Goal: Navigation & Orientation: Find specific page/section

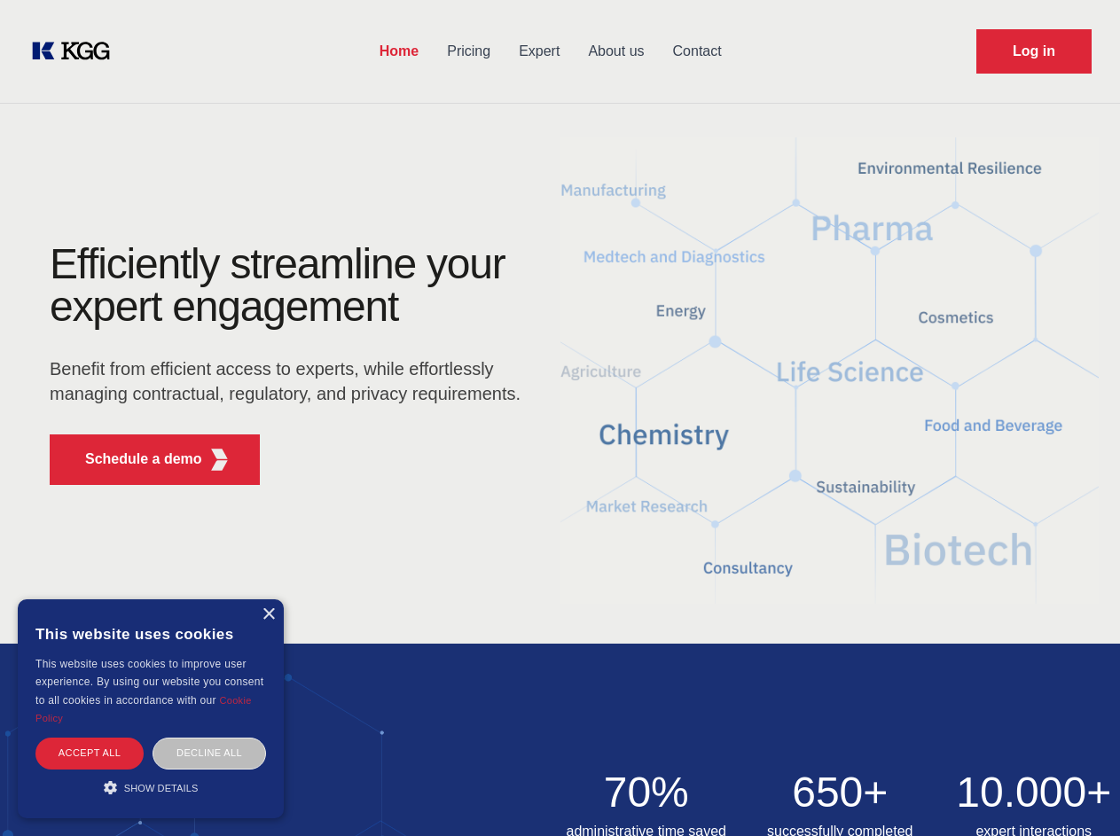
click at [559, 418] on div "Efficiently streamline your expert engagement Benefit from efficient access to …" at bounding box center [290, 371] width 539 height 256
click at [133, 459] on p "Schedule a demo" at bounding box center [143, 459] width 117 height 21
click at [268, 614] on div "× This website uses cookies This website uses cookies to improve user experienc…" at bounding box center [151, 708] width 266 height 219
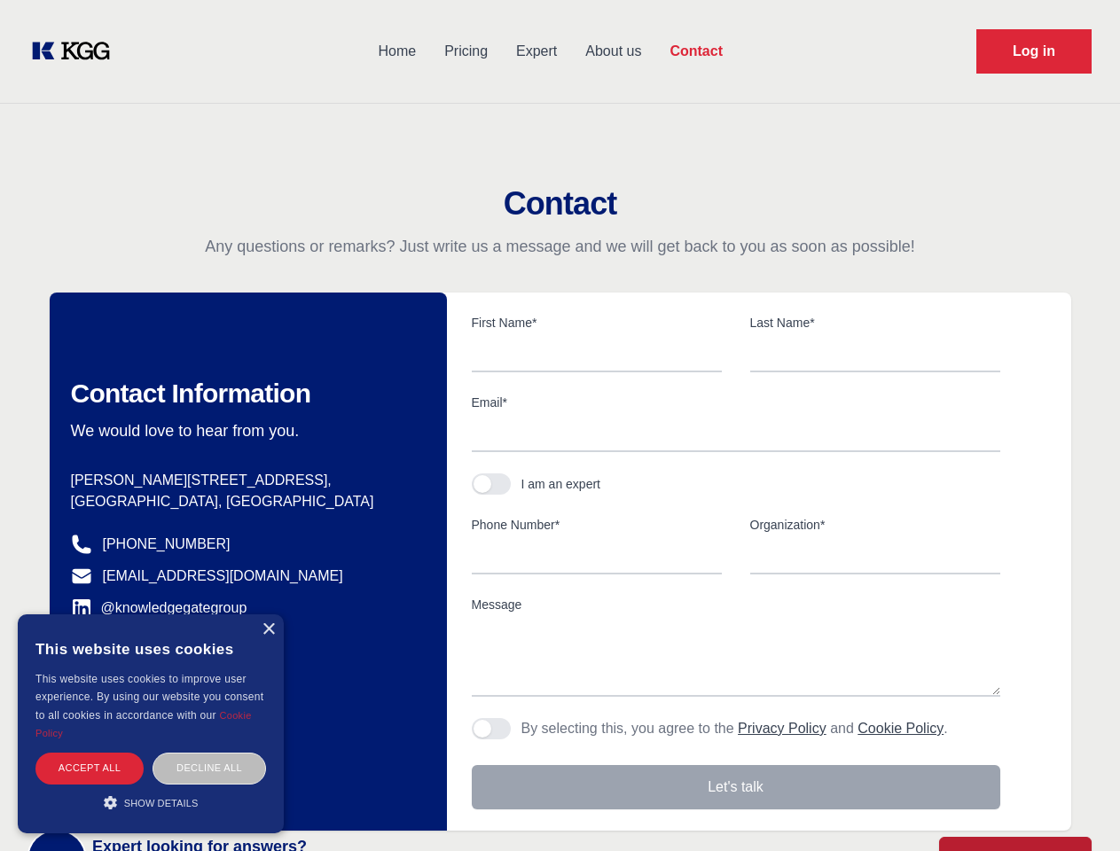
click at [90, 753] on div "Accept all" at bounding box center [89, 768] width 108 height 31
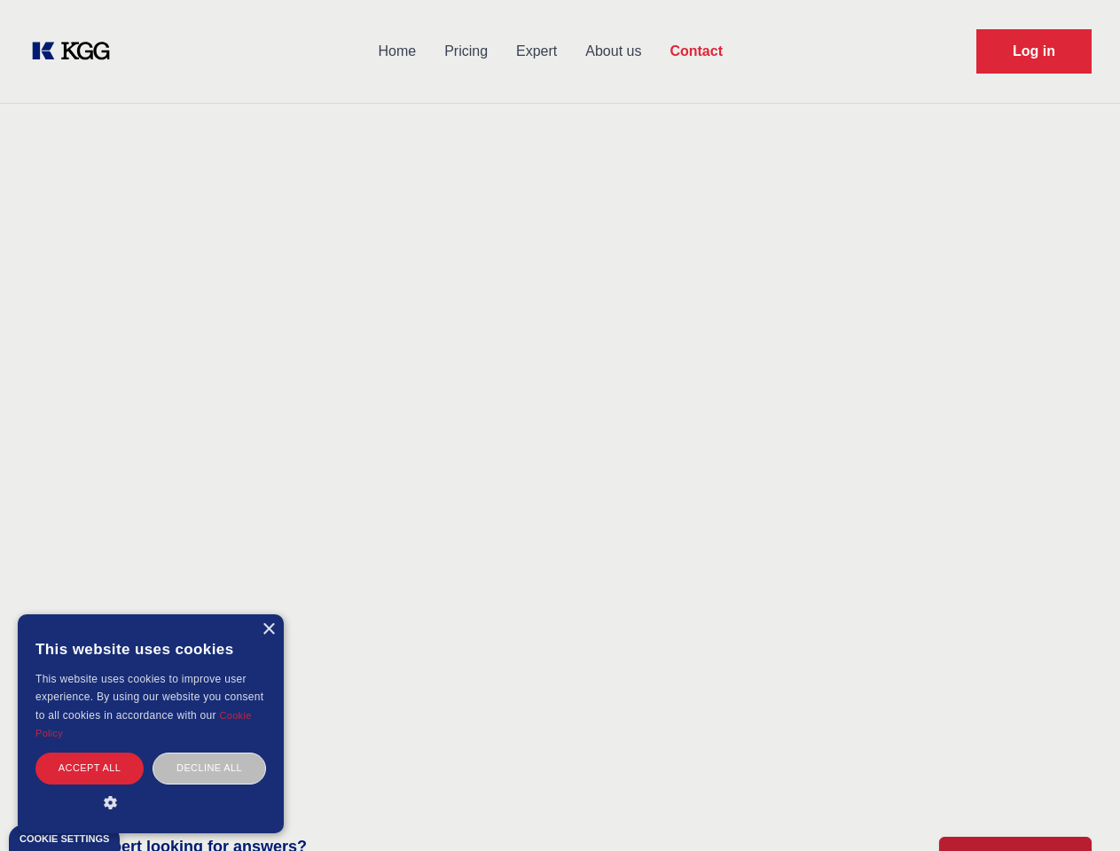
click at [209, 753] on div "Decline all" at bounding box center [208, 768] width 113 height 31
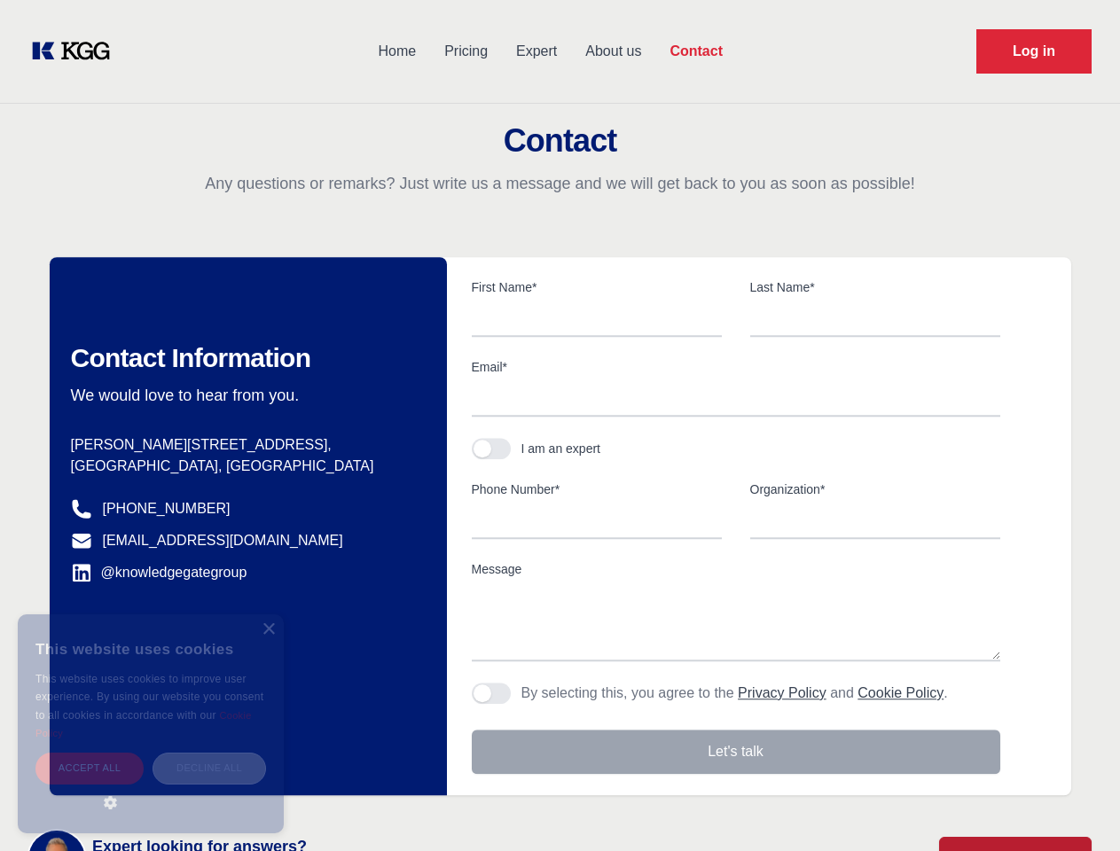
click at [151, 787] on main "Contact Any questions or remarks? Just write us a message and we will get back …" at bounding box center [560, 461] width 1120 height 923
